Goal: Information Seeking & Learning: Find specific page/section

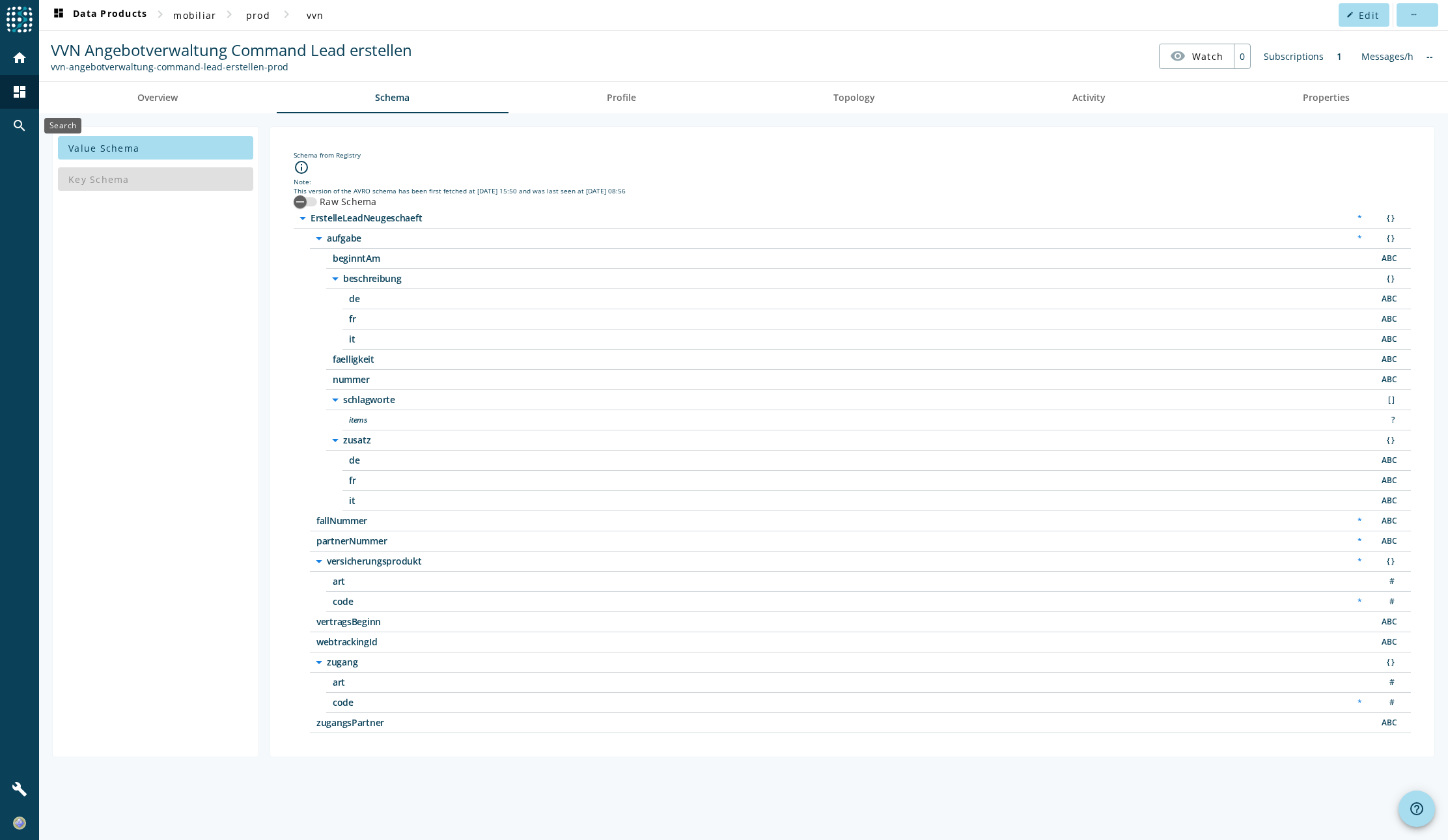
click at [14, 126] on mat-icon "search" at bounding box center [20, 126] width 16 height 16
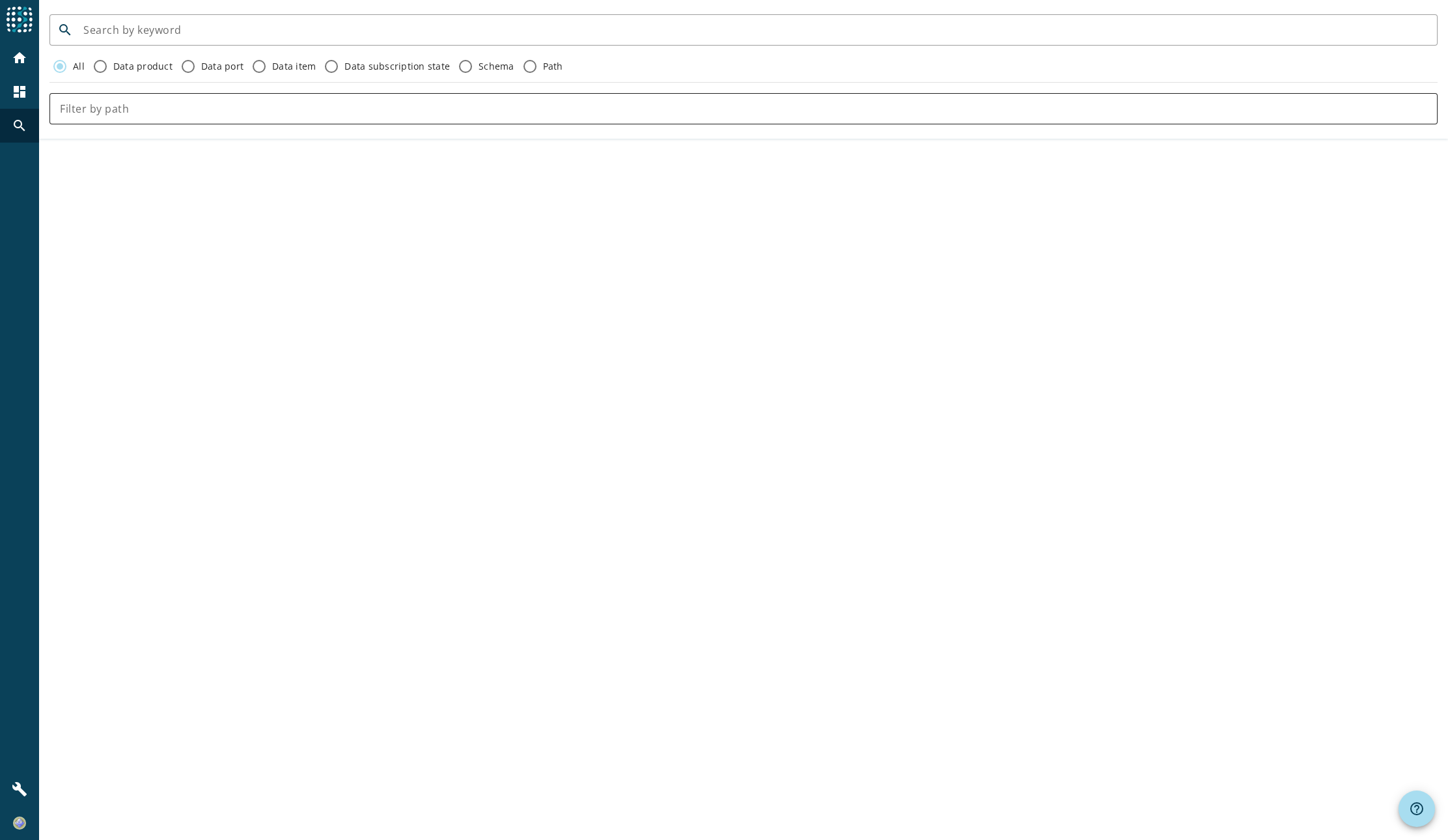
click at [160, 110] on input "text" at bounding box center [743, 109] width 1367 height 16
type input "lead-verarbeitung-process-angeboterstellung"
click button "close" at bounding box center [1417, 109] width 41 height 26
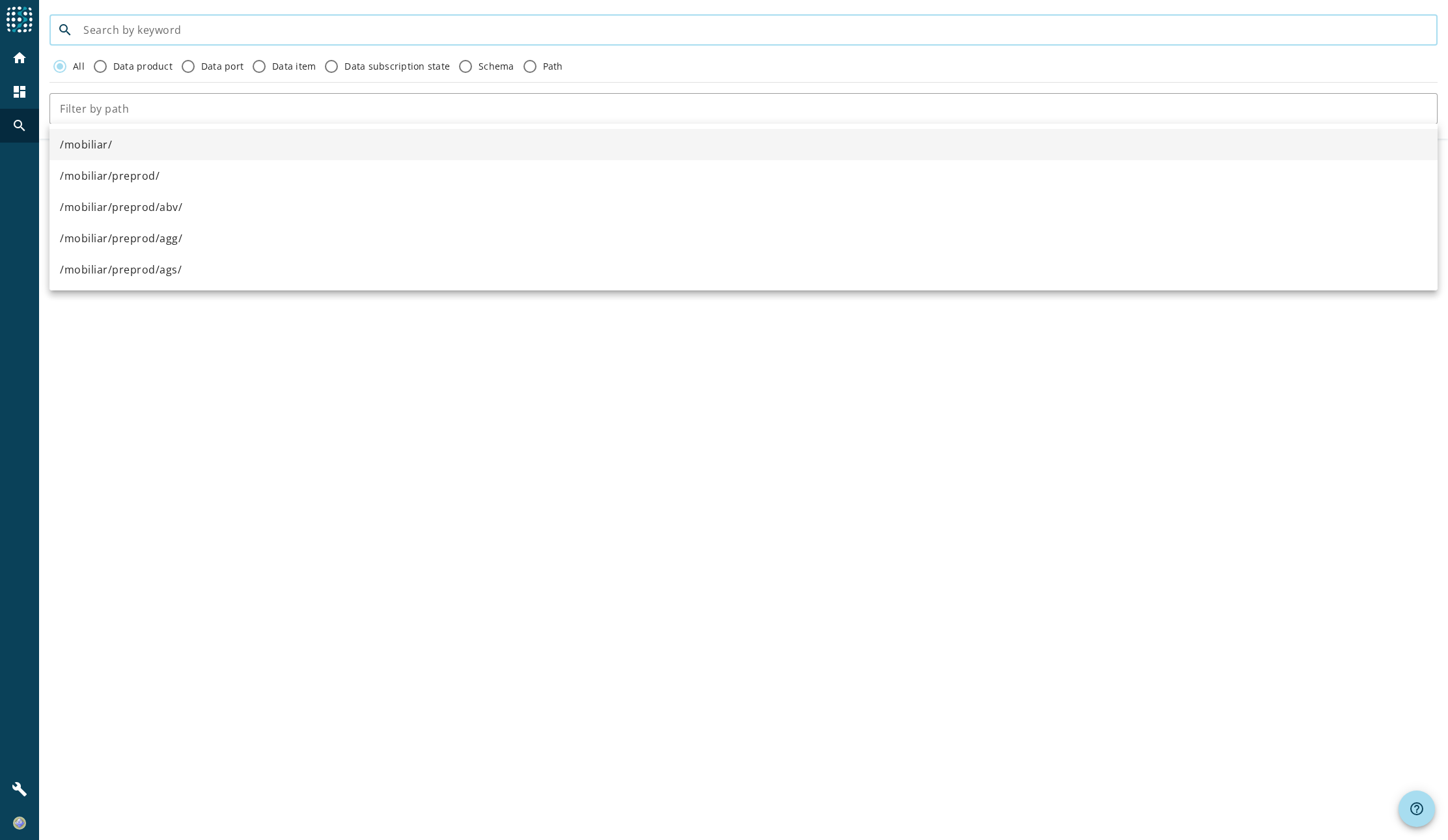
click at [135, 32] on input at bounding box center [755, 30] width 1344 height 16
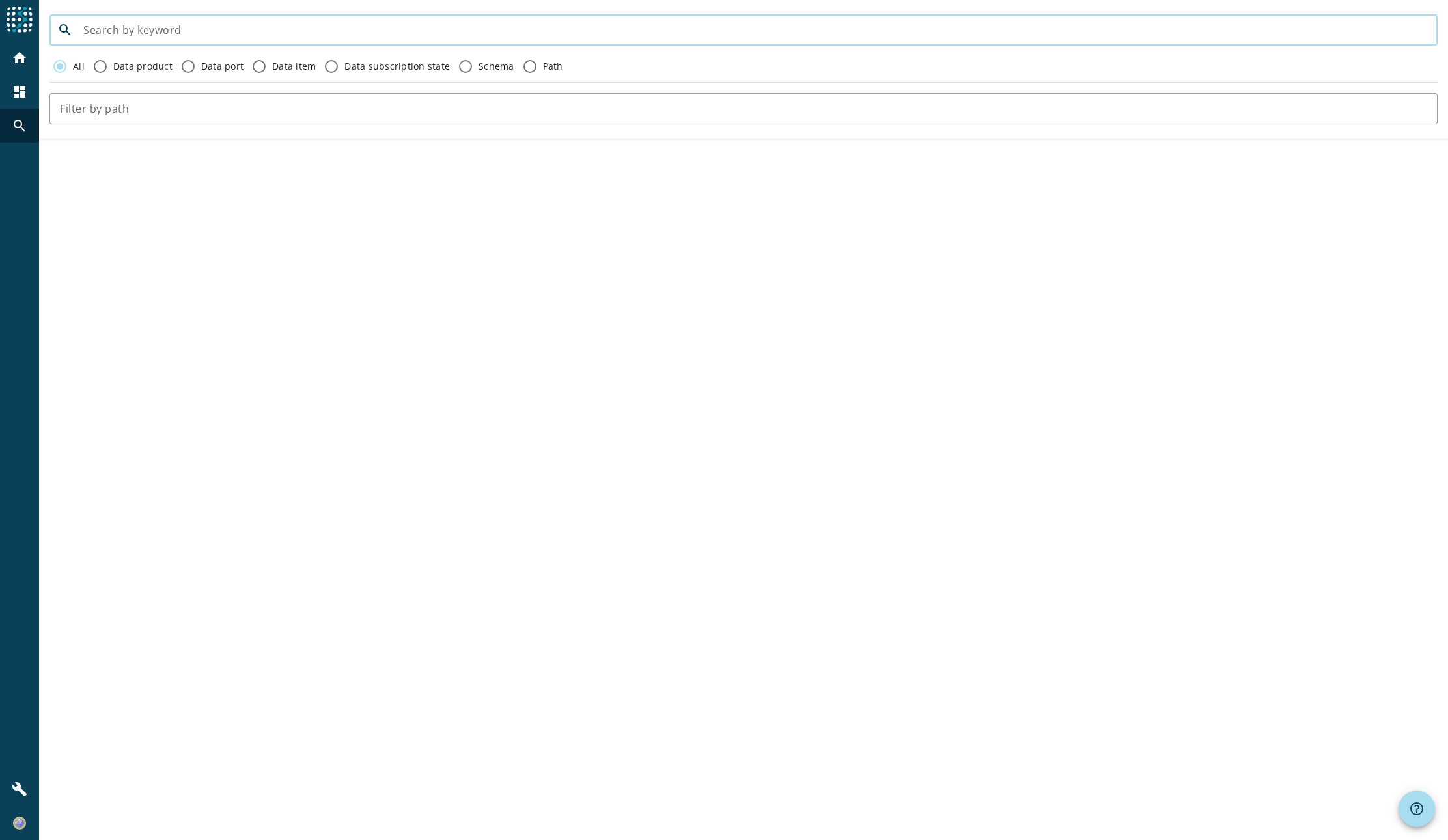
paste input "lead-verarbeitung-process-angeboterstellung"
type input "lead-verarbeitung-process-angeboterstellung"
click at [344, 35] on input "lead-verarbeitung-process-angeboterstellung" at bounding box center [755, 30] width 1344 height 16
